Goal: Transaction & Acquisition: Purchase product/service

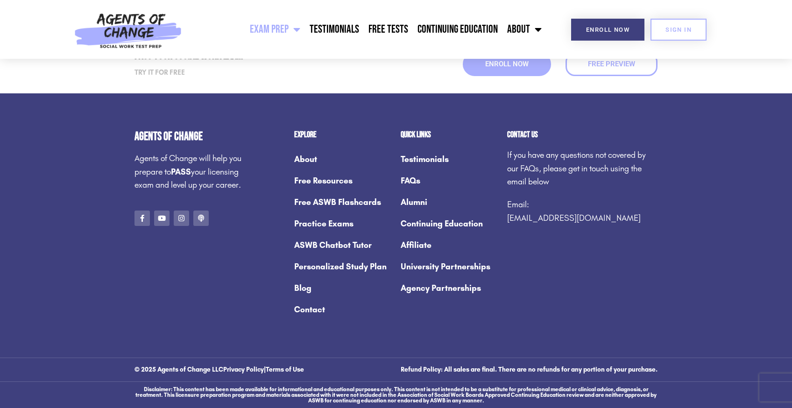
scroll to position [4977, 0]
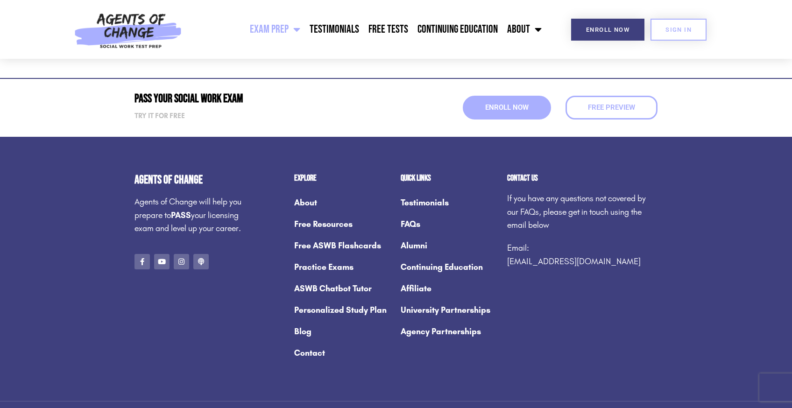
click at [316, 250] on link "Free ASWB Flashcards" at bounding box center [342, 245] width 97 height 21
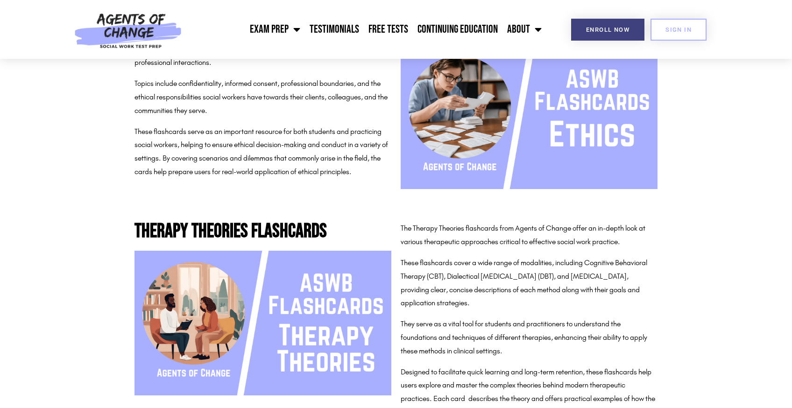
scroll to position [534, 0]
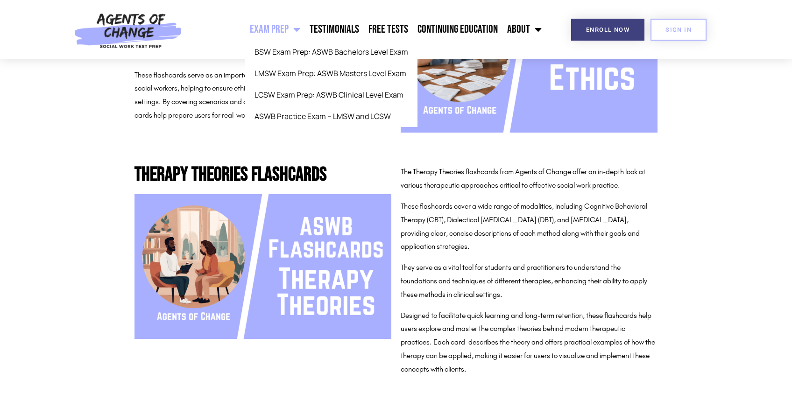
click at [300, 31] on span "Menu" at bounding box center [295, 29] width 12 height 21
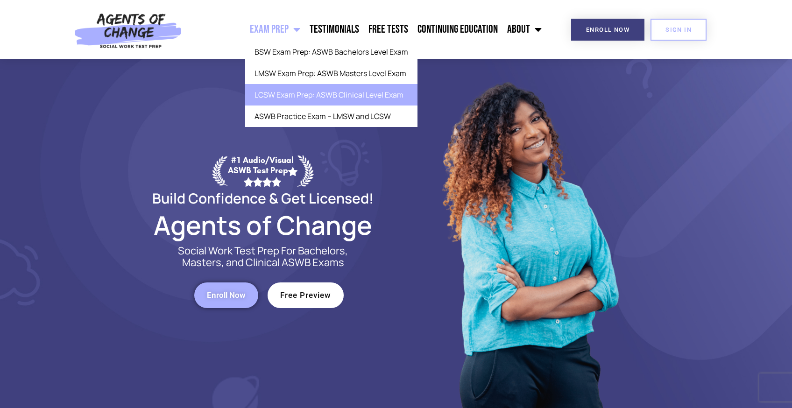
click at [288, 89] on link "LCSW Exam Prep: ASWB Clinical Level Exam" at bounding box center [331, 94] width 172 height 21
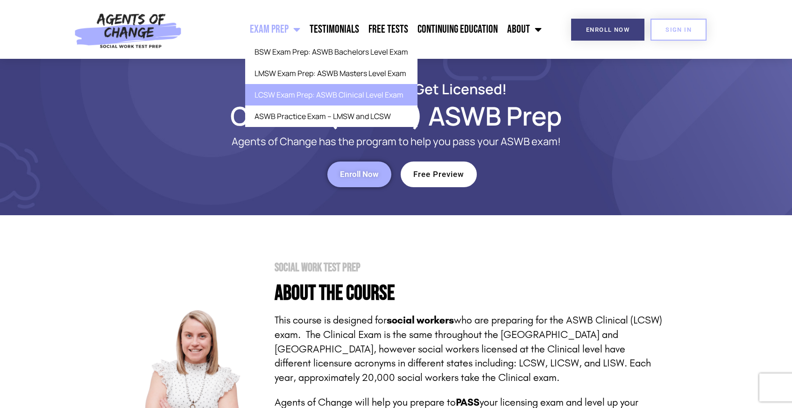
click at [679, 214] on section "Build Confidence & Get Licensed! Clinical (LCSW) ASWB Prep Agents of Change has…" at bounding box center [396, 137] width 792 height 157
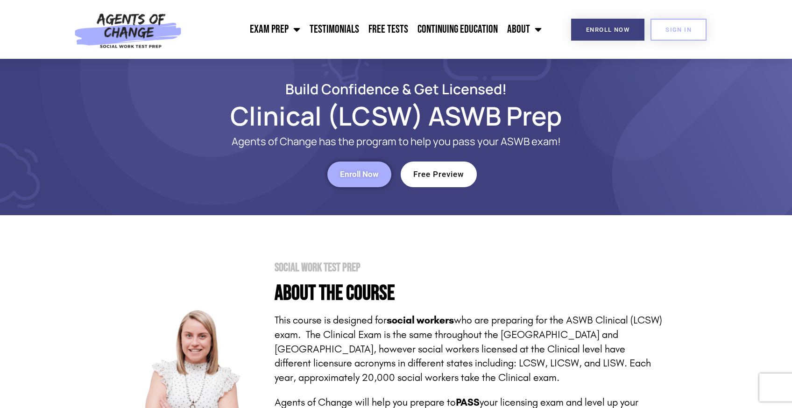
click at [790, 29] on header "Exam Prep BSW Exam Prep: ASWB Bachelors Level Exam LMSW Exam Prep: ASWB Masters…" at bounding box center [396, 29] width 792 height 59
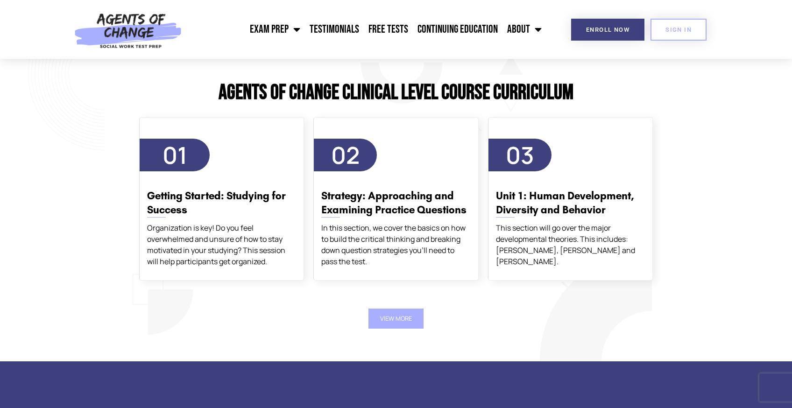
scroll to position [1569, 0]
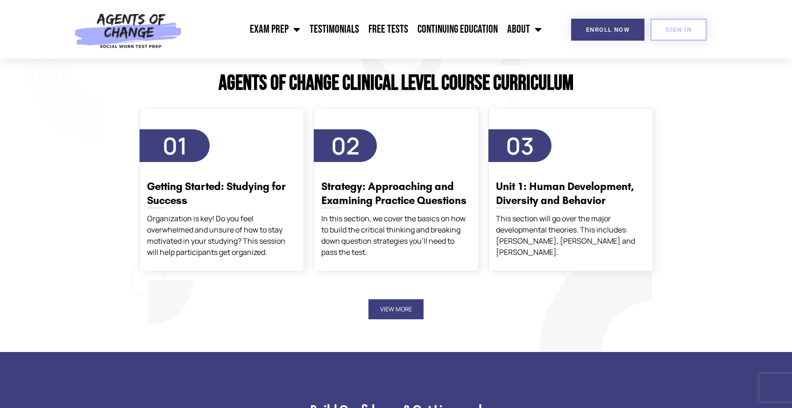
click at [400, 300] on button "View More" at bounding box center [396, 310] width 55 height 20
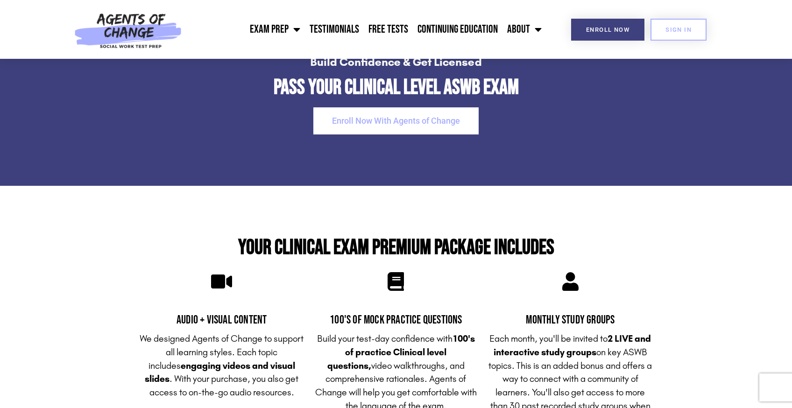
scroll to position [2305, 0]
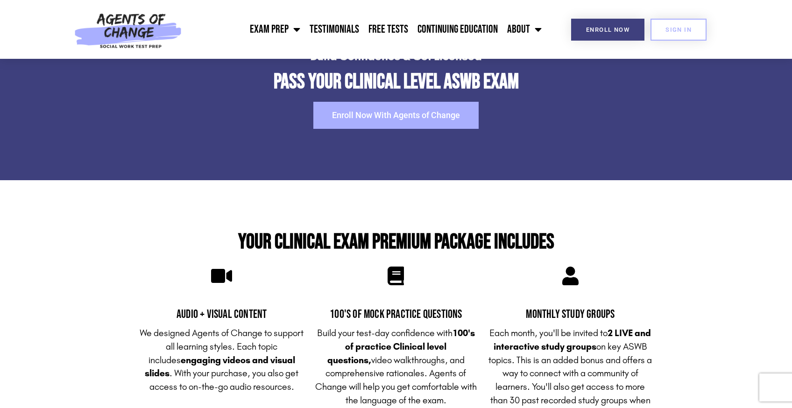
click at [343, 102] on link "Enroll Now With Agents of Change" at bounding box center [396, 115] width 165 height 27
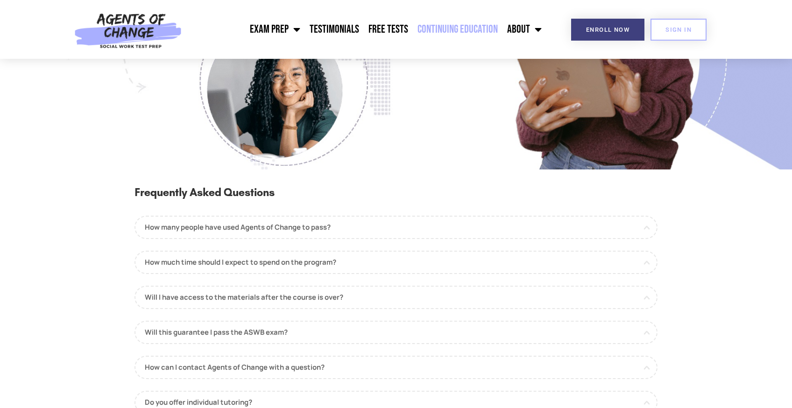
scroll to position [902, 0]
